Goal: Task Accomplishment & Management: Complete application form

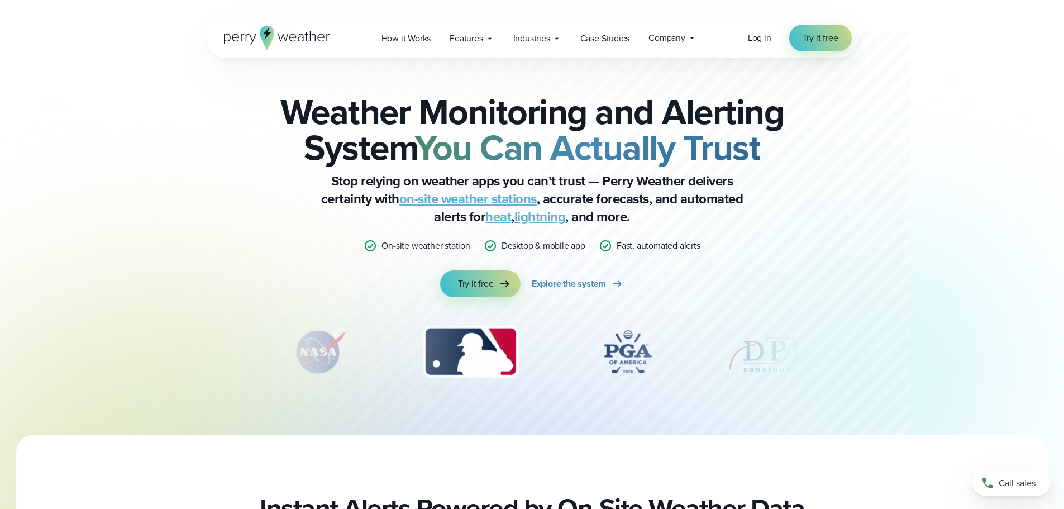
click at [303, 40] on icon at bounding box center [300, 38] width 6 height 8
